Goal: Use online tool/utility: Utilize a website feature to perform a specific function

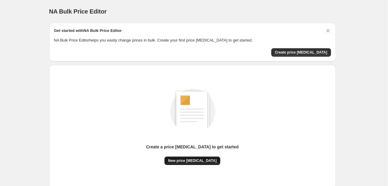
click at [194, 164] on button "New price [MEDICAL_DATA]" at bounding box center [192, 161] width 56 height 8
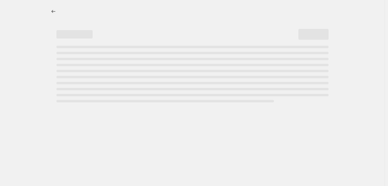
select select "percentage"
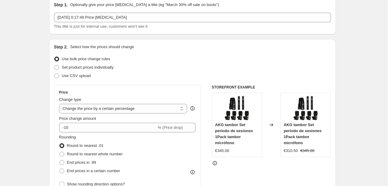
scroll to position [90, 0]
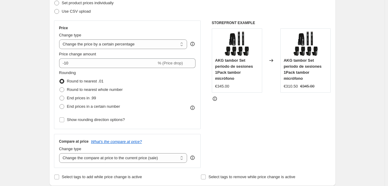
click at [98, 68] on div "Price Change type Change the price to a certain amount Change the price by a ce…" at bounding box center [127, 75] width 137 height 99
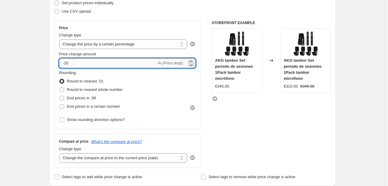
click at [98, 66] on input "-10" at bounding box center [107, 63] width 97 height 10
type input "-1"
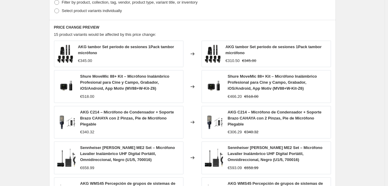
scroll to position [444, 0]
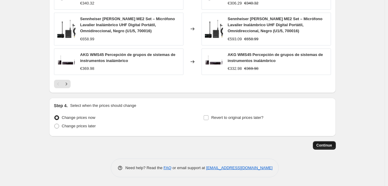
type input "-30"
click at [332, 147] on span "Continue" at bounding box center [324, 145] width 16 height 5
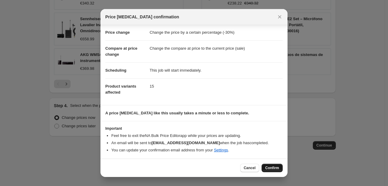
scroll to position [11, 0]
click at [268, 167] on span "Confirm" at bounding box center [272, 168] width 14 height 5
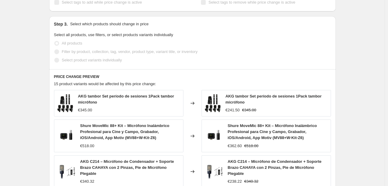
scroll to position [309, 0]
select select "percentage"
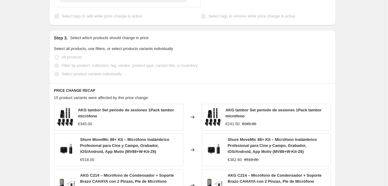
scroll to position [0, 0]
